Goal: Task Accomplishment & Management: Use online tool/utility

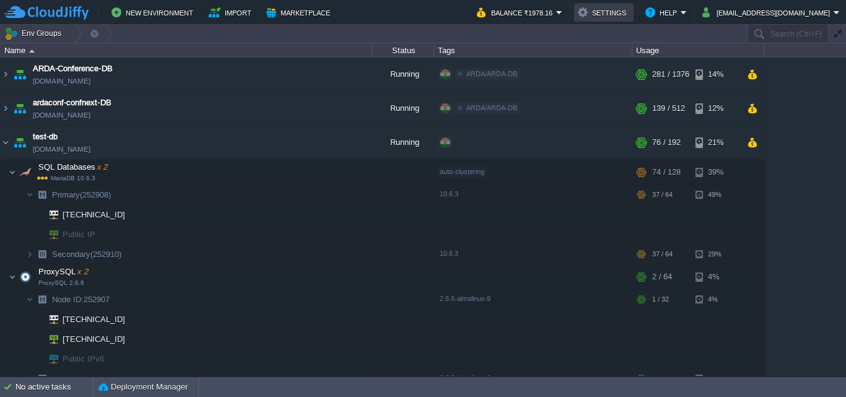
scroll to position [45, 0]
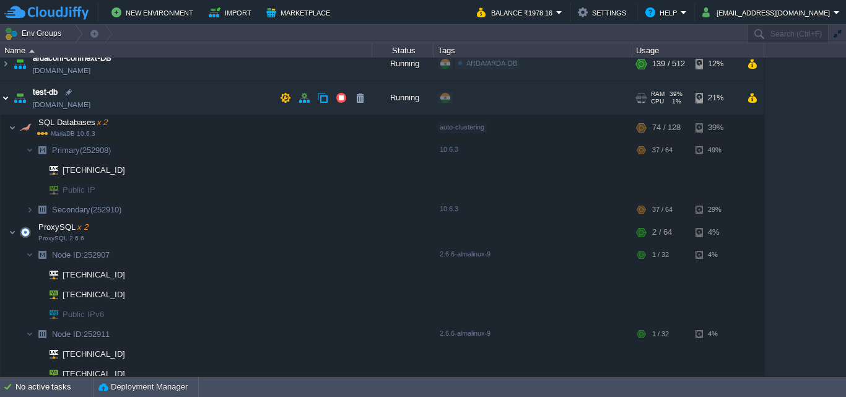
click at [6, 97] on img at bounding box center [6, 97] width 10 height 33
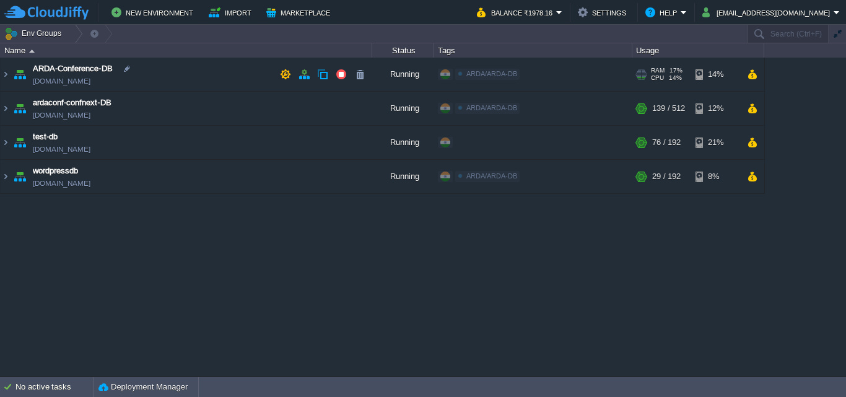
click at [10, 71] on img at bounding box center [6, 74] width 10 height 33
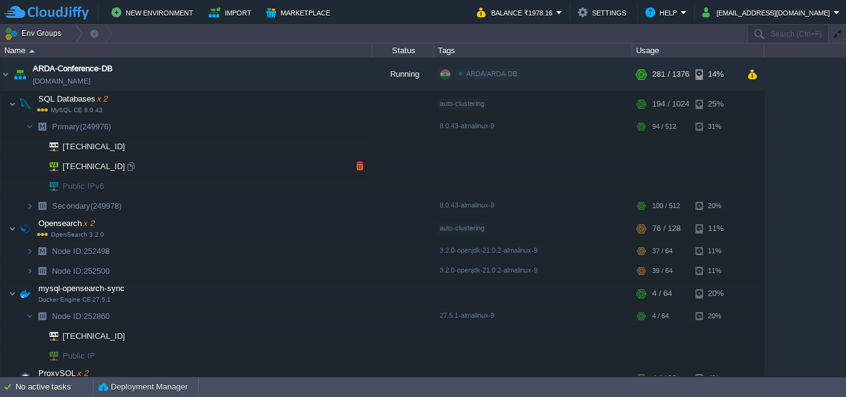
scroll to position [124, 0]
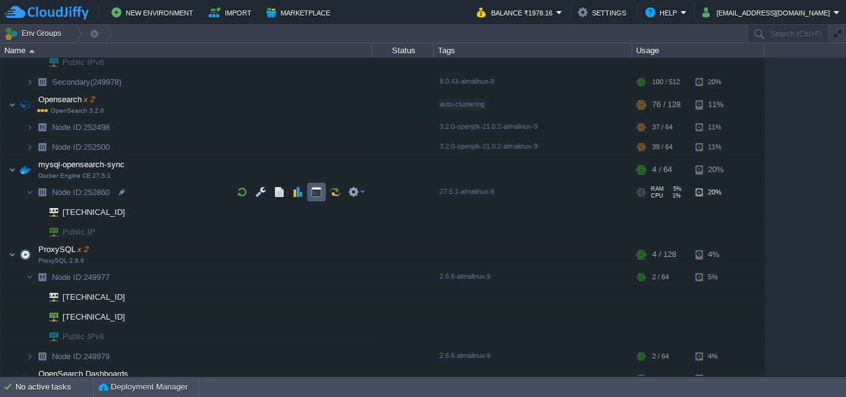
click at [318, 197] on button "button" at bounding box center [316, 191] width 11 height 11
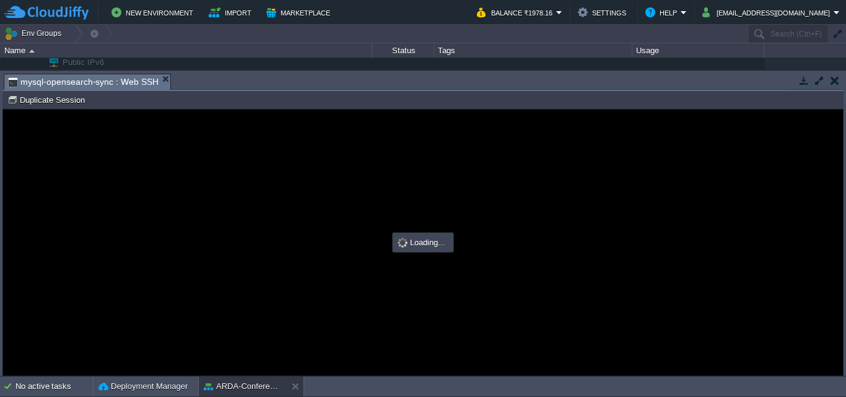
scroll to position [0, 0]
type input "#000000"
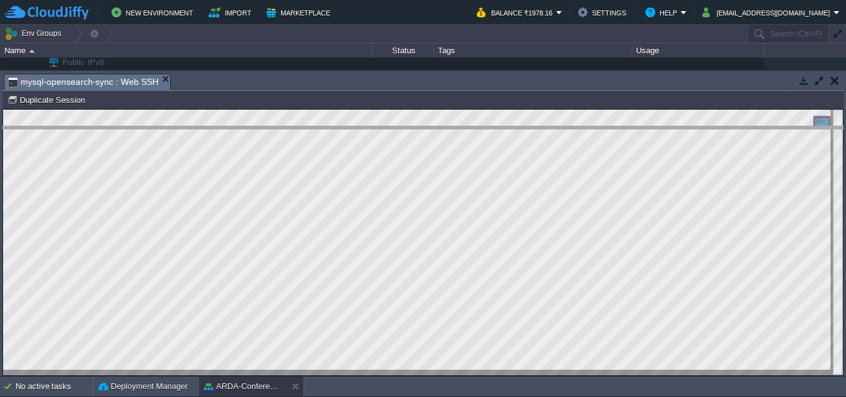
drag, startPoint x: 404, startPoint y: 87, endPoint x: 409, endPoint y: 142, distance: 55.3
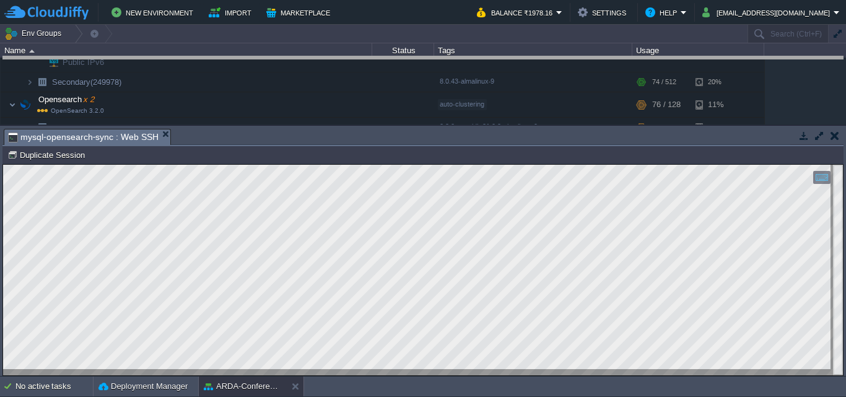
drag, startPoint x: 716, startPoint y: 146, endPoint x: 730, endPoint y: 73, distance: 74.4
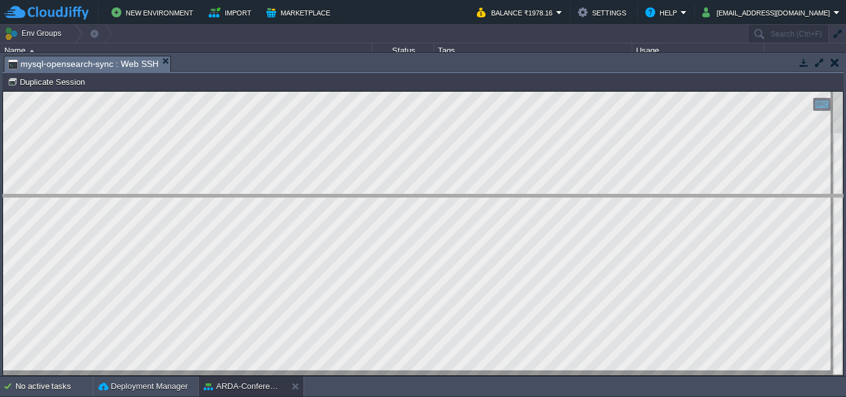
drag, startPoint x: 706, startPoint y: 60, endPoint x: 715, endPoint y: 199, distance: 138.9
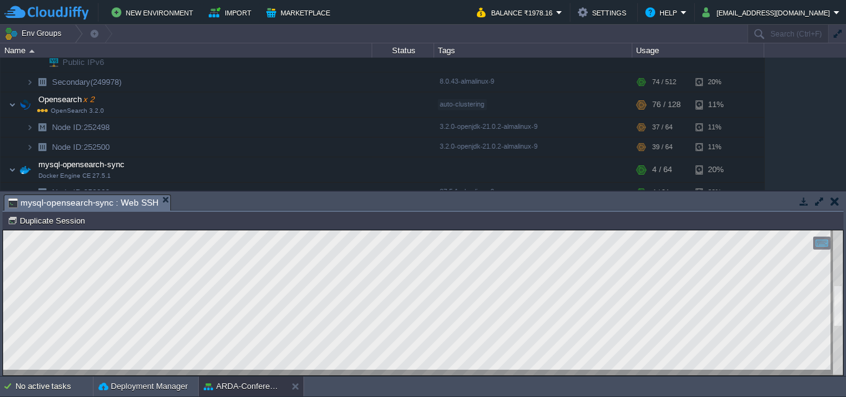
click at [833, 205] on button "button" at bounding box center [834, 201] width 9 height 11
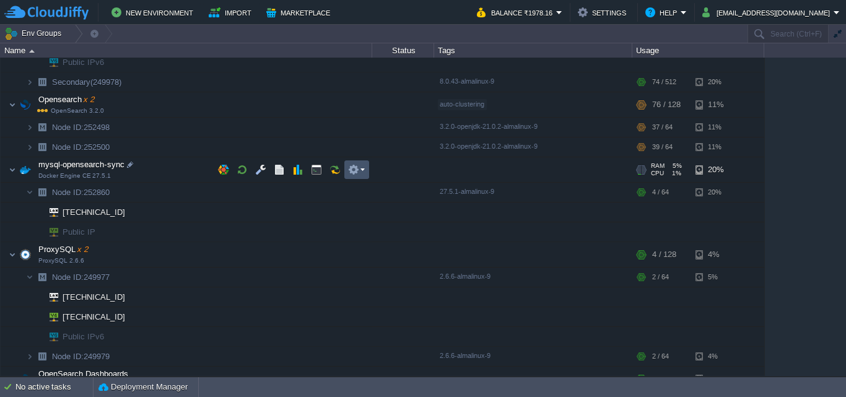
click at [353, 168] on button "button" at bounding box center [353, 169] width 11 height 11
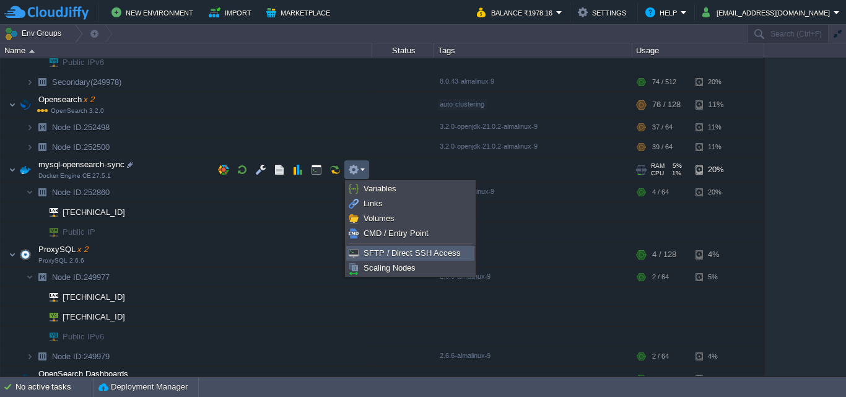
click at [378, 256] on span "SFTP / Direct SSH Access" at bounding box center [411, 252] width 97 height 9
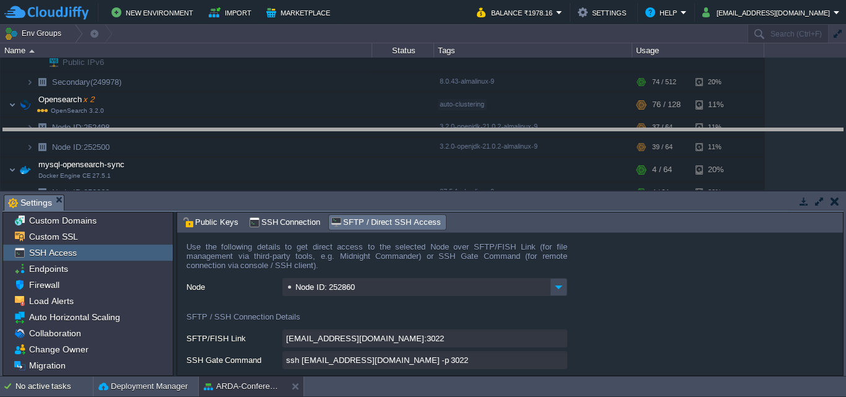
drag, startPoint x: 495, startPoint y: 202, endPoint x: 519, endPoint y: 136, distance: 70.5
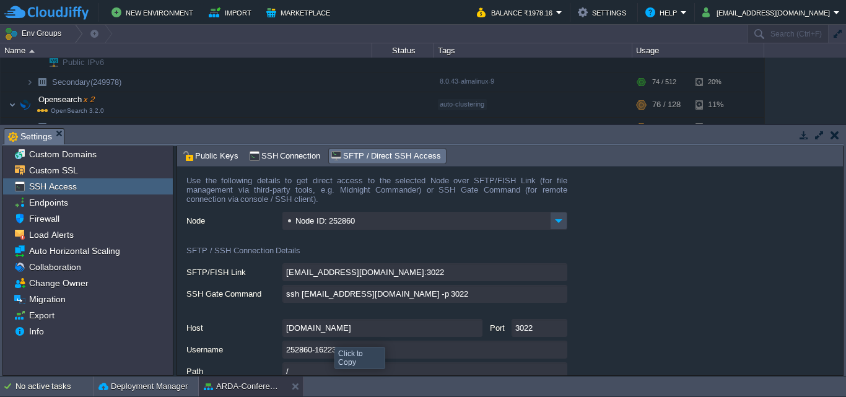
click at [325, 336] on input "[DOMAIN_NAME]" at bounding box center [382, 328] width 200 height 18
click at [342, 353] on input "252860-16223" at bounding box center [424, 350] width 285 height 18
click at [650, 280] on div "[EMAIL_ADDRESS][DOMAIN_NAME]:3022" at bounding box center [514, 272] width 656 height 19
click at [285, 162] on span "SSH Connection" at bounding box center [285, 156] width 72 height 14
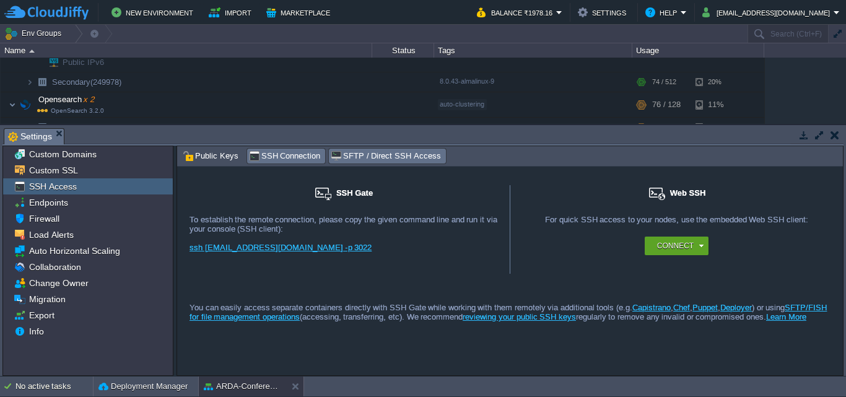
click at [373, 158] on span "SFTP / Direct SSH Access" at bounding box center [386, 156] width 110 height 14
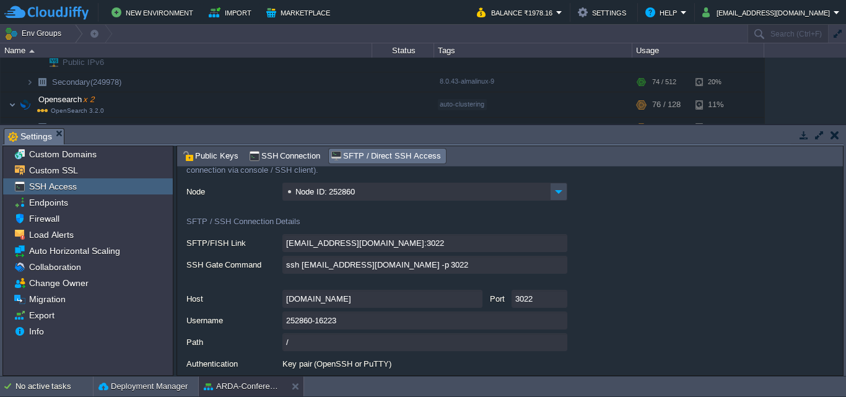
scroll to position [31, 0]
click at [261, 302] on label "Host" at bounding box center [233, 295] width 95 height 15
click at [282, 302] on input "[DOMAIN_NAME]" at bounding box center [382, 297] width 200 height 18
click at [639, 298] on div "[DOMAIN_NAME] Port 3022" at bounding box center [514, 297] width 656 height 18
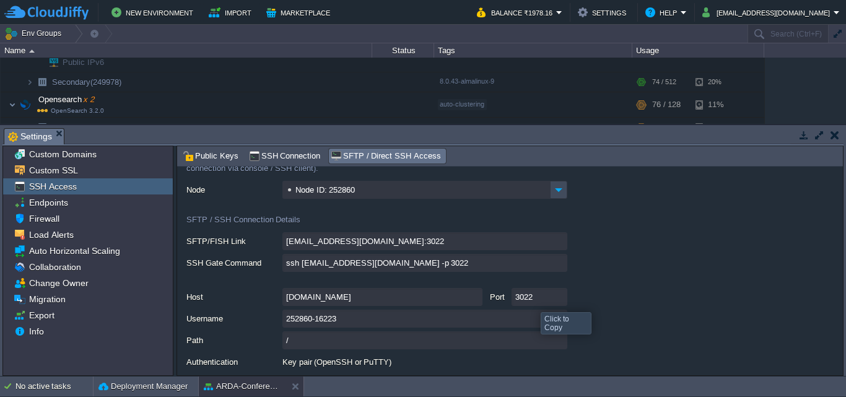
click at [562, 299] on input "3022" at bounding box center [539, 297] width 56 height 18
click at [554, 326] on input "252860-16223" at bounding box center [424, 319] width 285 height 18
type textarea "252860-16223"
click at [600, 258] on div "ssh [EMAIL_ADDRESS][DOMAIN_NAME] -p 3022" at bounding box center [514, 263] width 656 height 19
click at [836, 134] on button "button" at bounding box center [834, 134] width 9 height 11
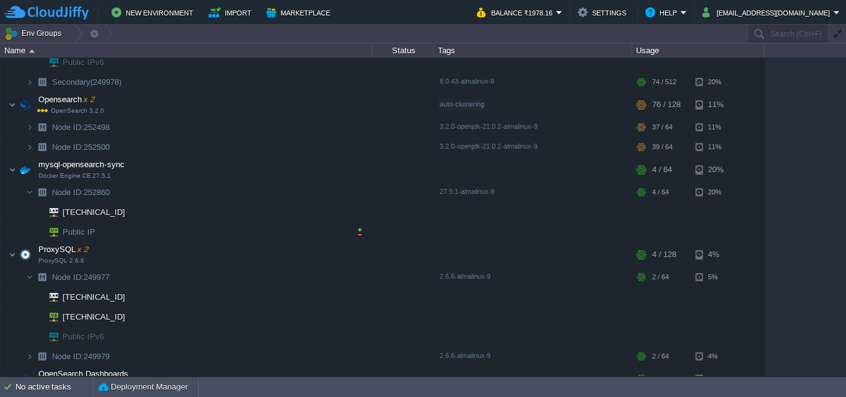
scroll to position [0, 0]
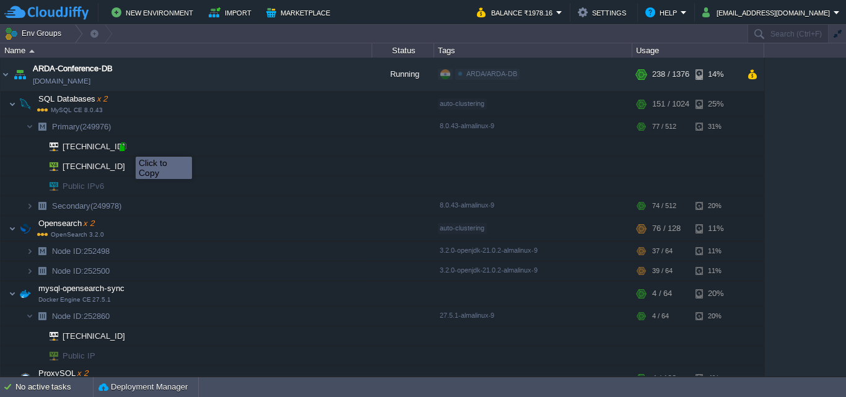
click at [126, 145] on div at bounding box center [122, 146] width 11 height 11
type input "[TECHNICAL_ID]"
click at [122, 146] on div at bounding box center [122, 146] width 11 height 11
click at [126, 147] on div at bounding box center [122, 146] width 11 height 11
click at [125, 145] on div at bounding box center [122, 146] width 11 height 11
